Goal: Task Accomplishment & Management: Complete application form

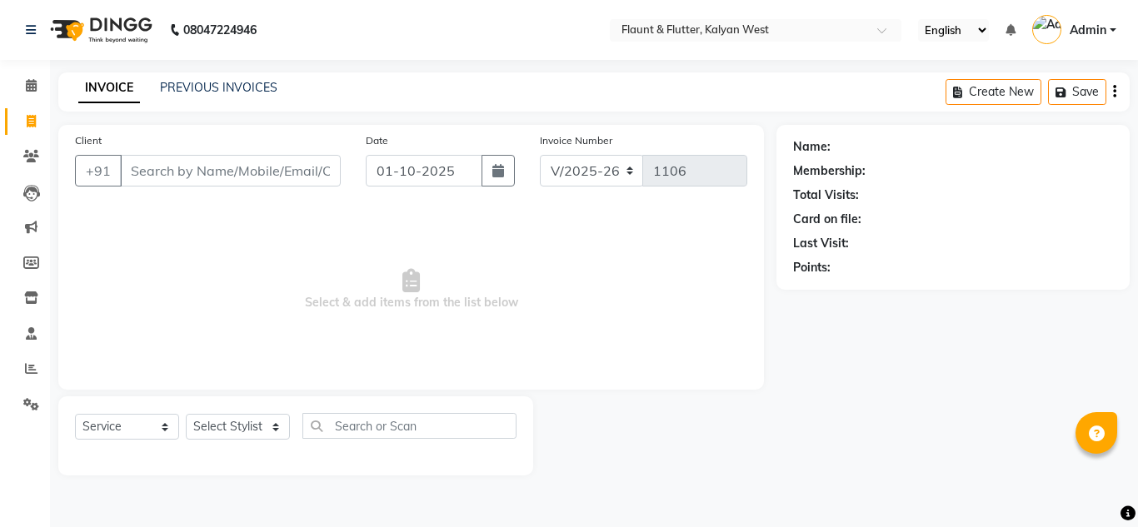
select select "4941"
select select "service"
select select "93506"
click at [186, 414] on select "Select Stylist [PERSON_NAME] [PERSON_NAME] [PERSON_NAME] [PERSON_NAME] [PERSON_…" at bounding box center [238, 427] width 104 height 26
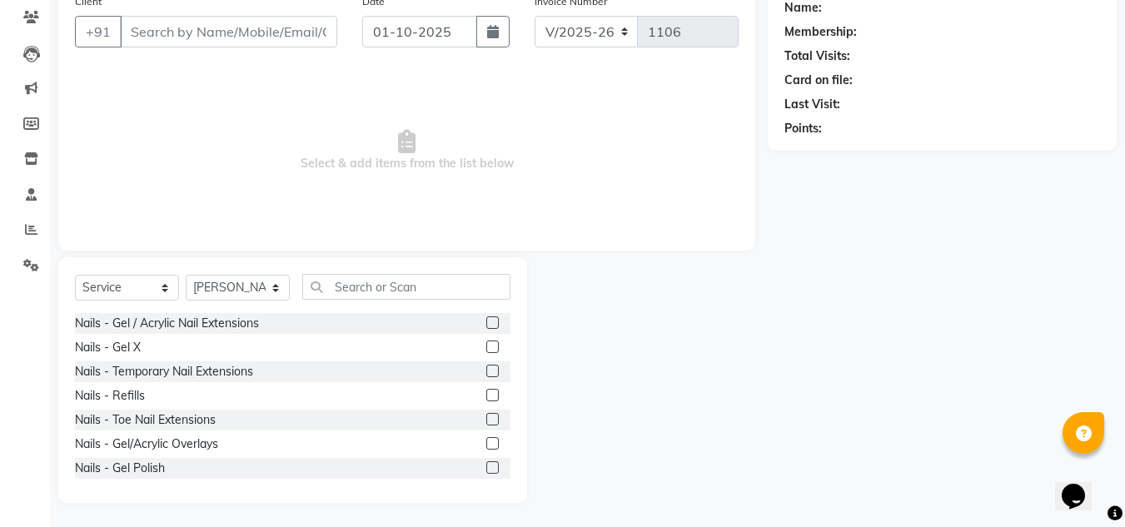
scroll to position [140, 0]
click at [486, 344] on label at bounding box center [492, 346] width 12 height 12
click at [486, 344] on input "checkbox" at bounding box center [491, 346] width 11 height 11
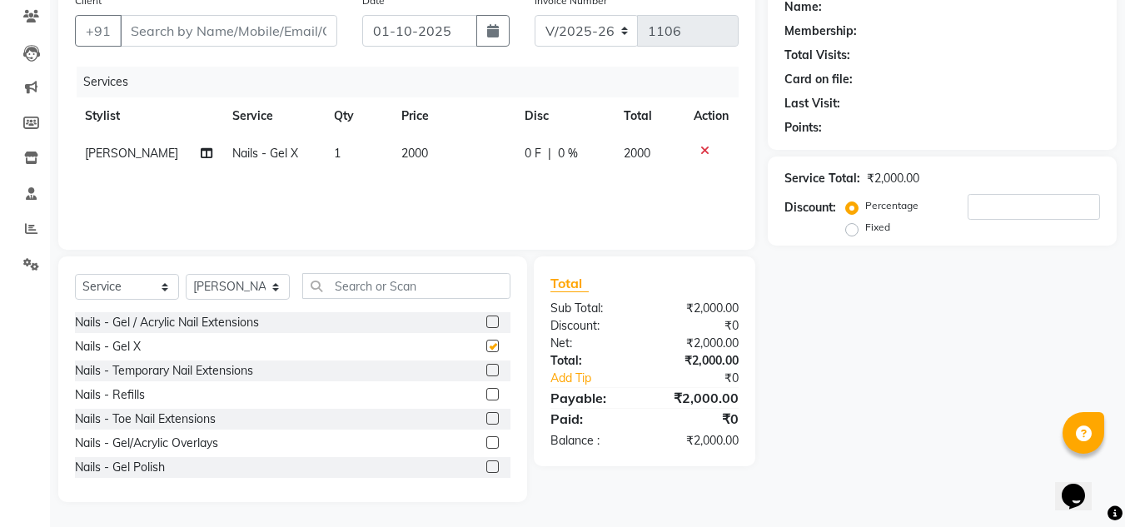
checkbox input "false"
click at [351, 285] on input "text" at bounding box center [406, 286] width 208 height 26
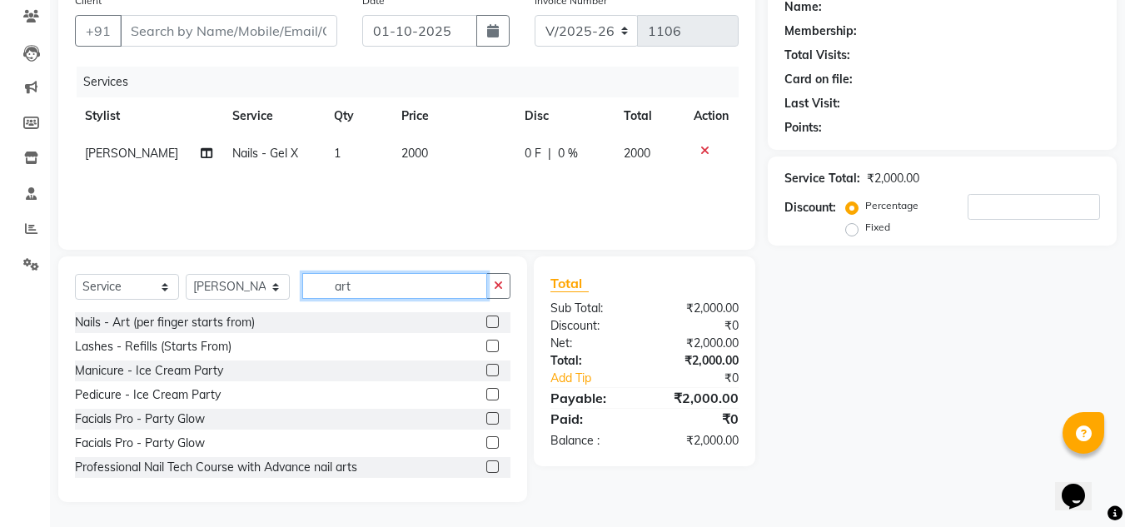
type input "art"
click at [486, 322] on label at bounding box center [492, 322] width 12 height 12
click at [486, 322] on input "checkbox" at bounding box center [491, 322] width 11 height 11
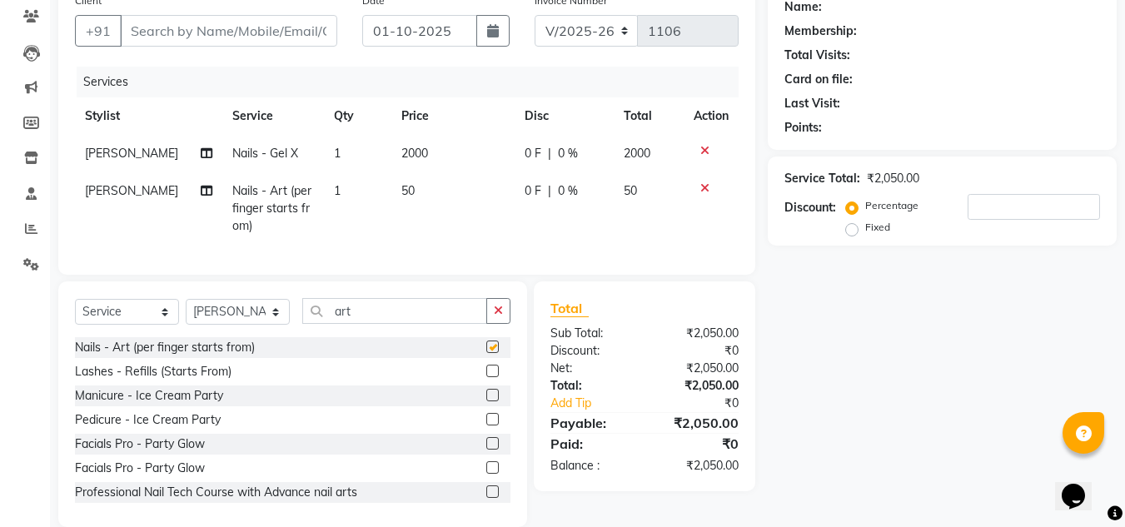
checkbox input "false"
click at [425, 202] on td "50" at bounding box center [452, 208] width 123 height 72
select select "93506"
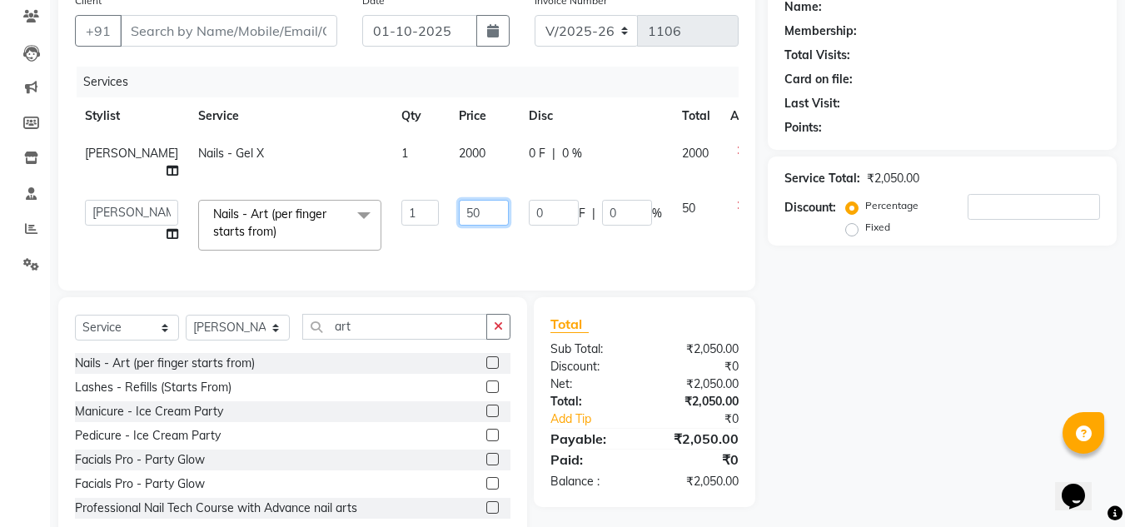
click at [459, 200] on input "50" at bounding box center [484, 213] width 50 height 26
type input "500"
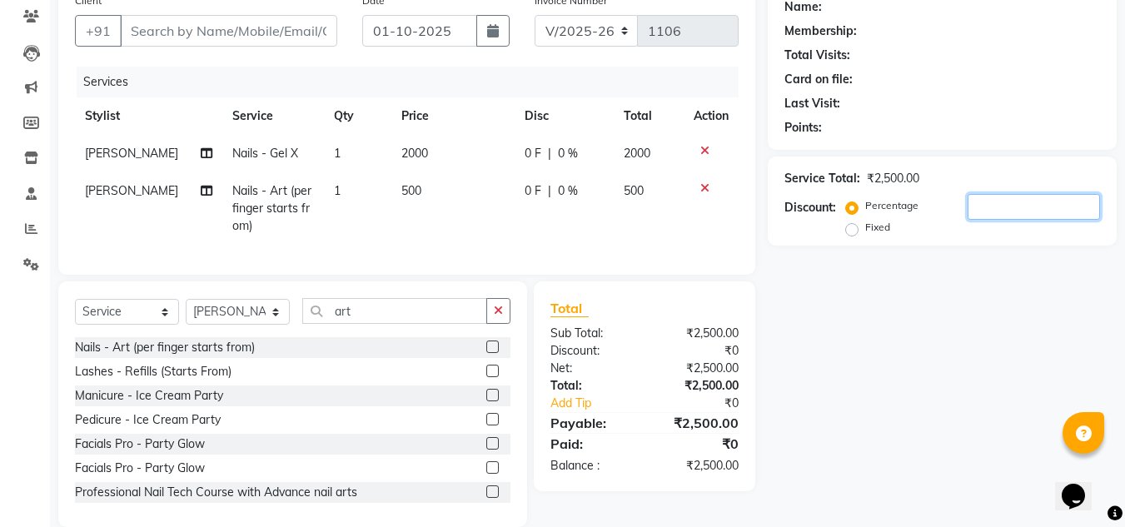
click at [981, 206] on input "number" at bounding box center [1034, 207] width 132 height 26
type input "25"
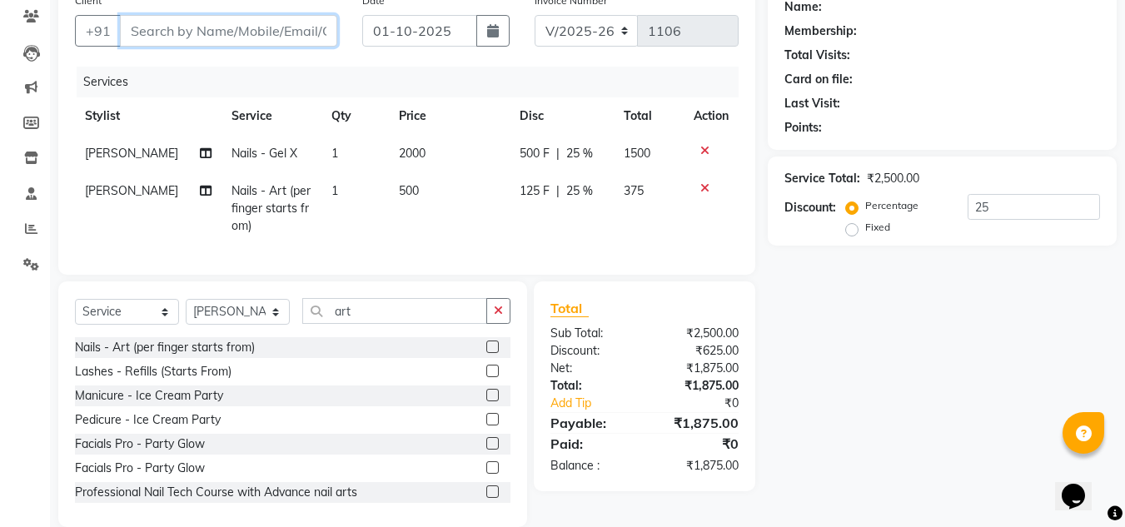
click at [280, 25] on input "Client" at bounding box center [228, 31] width 217 height 32
type input "8"
type input "0"
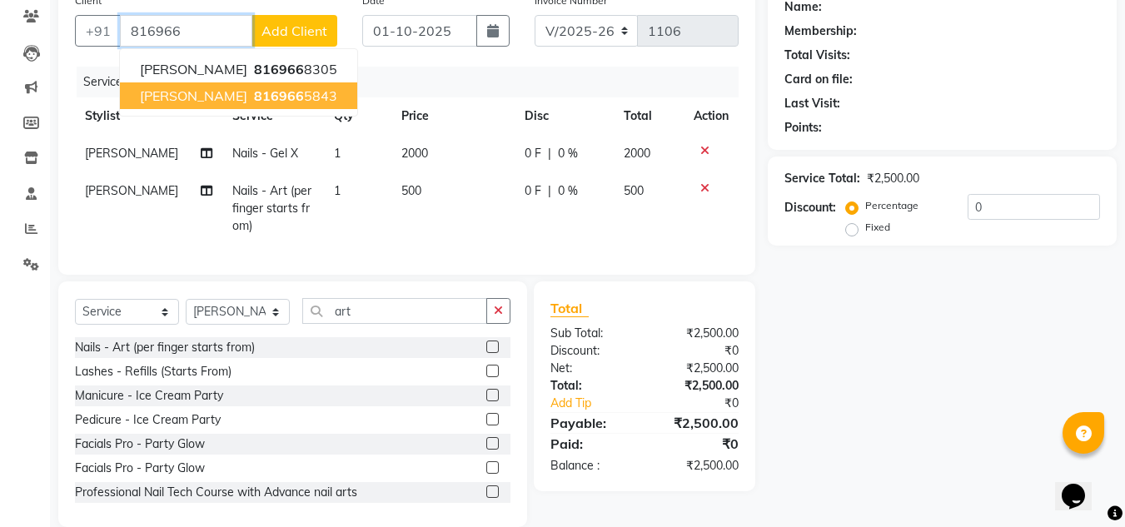
click at [287, 92] on span "816966" at bounding box center [279, 95] width 50 height 17
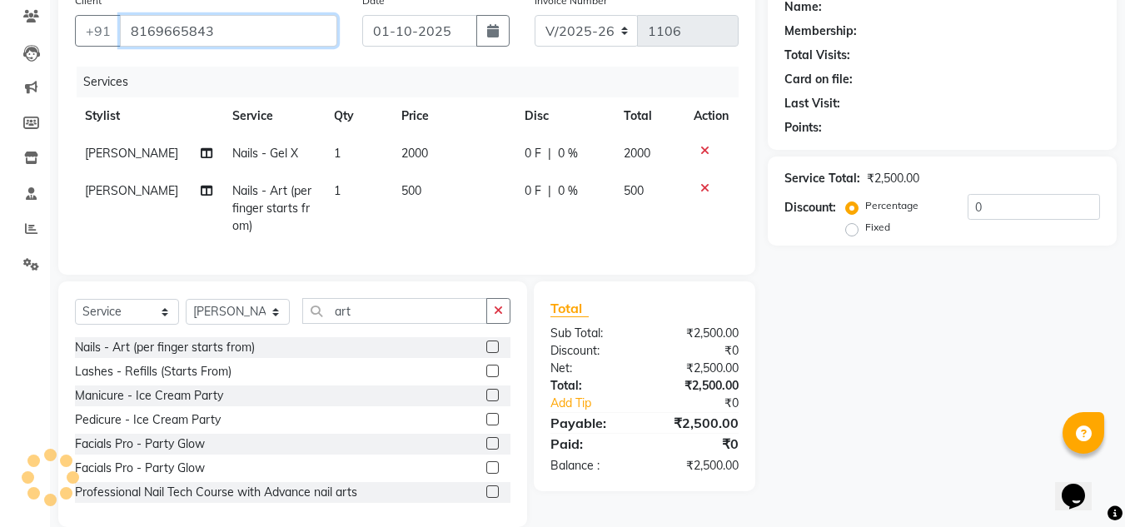
type input "8169665843"
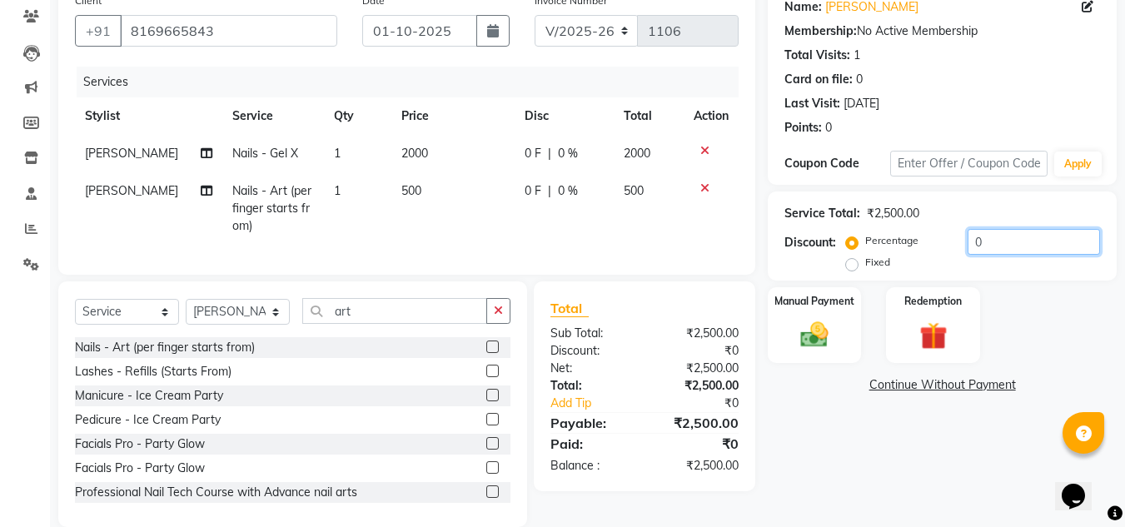
click at [988, 237] on input "0" at bounding box center [1034, 242] width 132 height 26
type input "25"
click at [844, 341] on div "Manual Payment" at bounding box center [814, 325] width 97 height 79
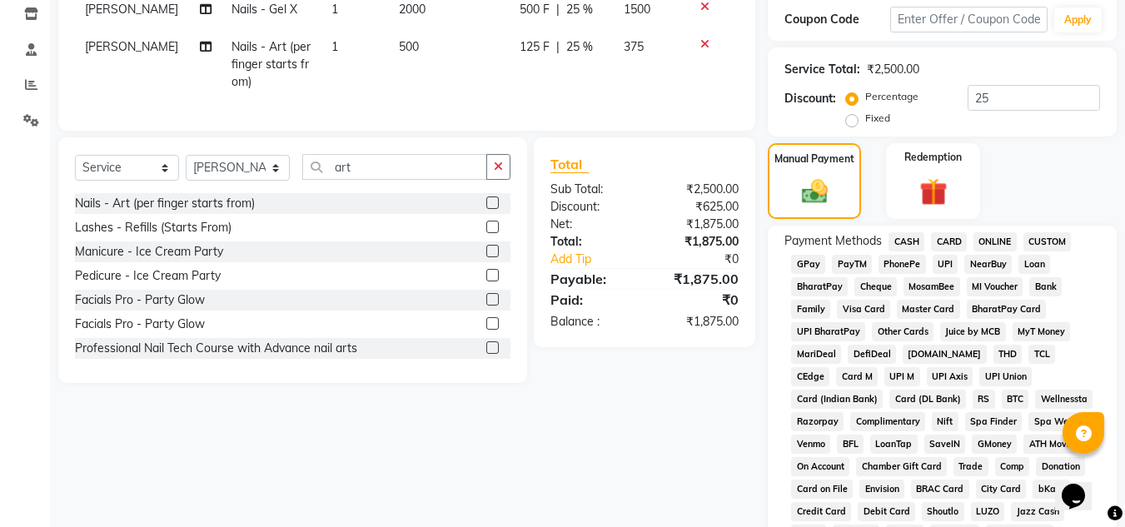
scroll to position [285, 0]
click at [993, 240] on span "ONLINE" at bounding box center [995, 241] width 43 height 19
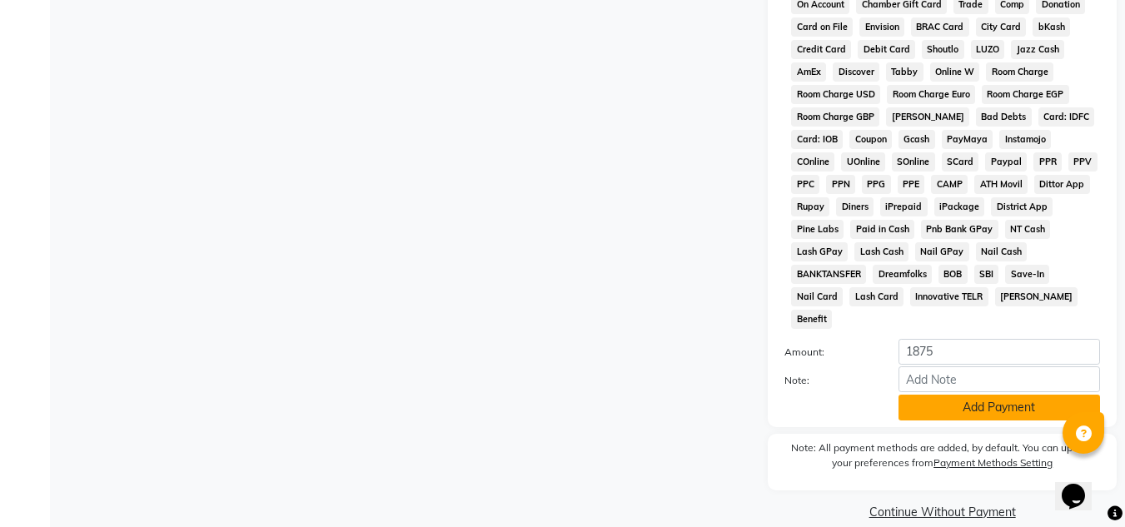
click at [991, 395] on button "Add Payment" at bounding box center [1000, 408] width 202 height 26
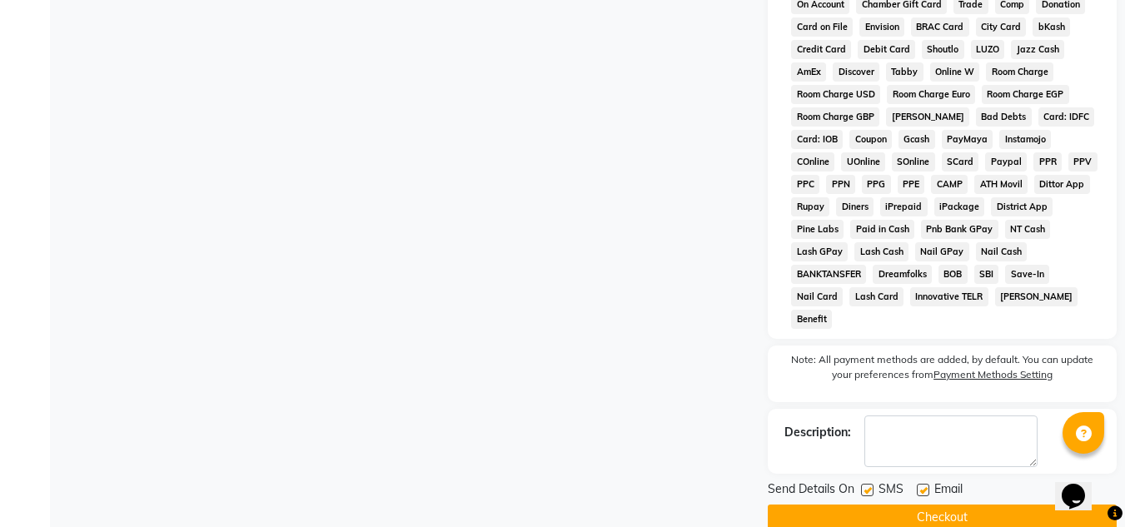
click at [936, 505] on button "Checkout" at bounding box center [942, 518] width 349 height 26
